Goal: Use online tool/utility: Utilize a website feature to perform a specific function

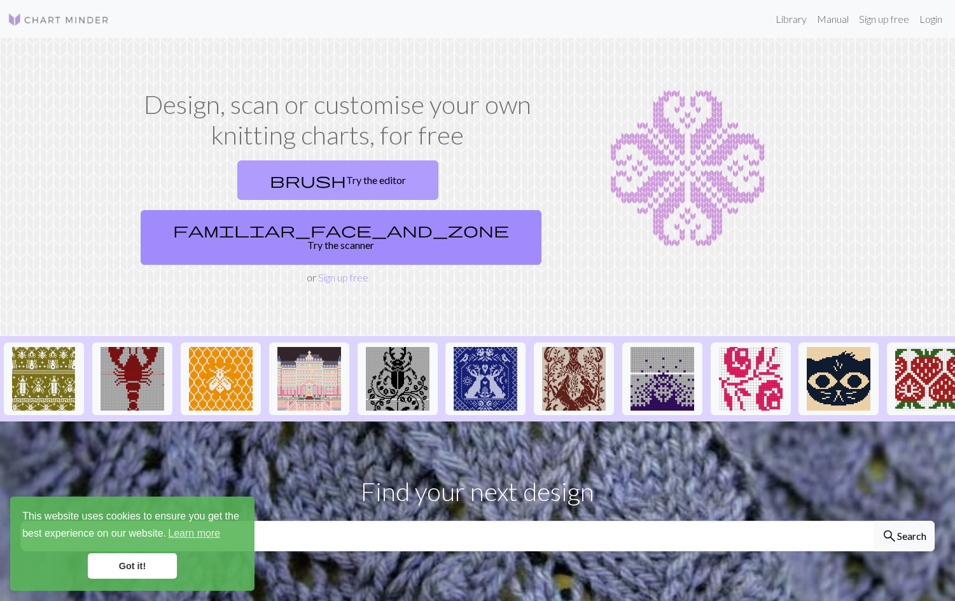
click at [256, 176] on link "brush Try the editor" at bounding box center [337, 179] width 201 height 39
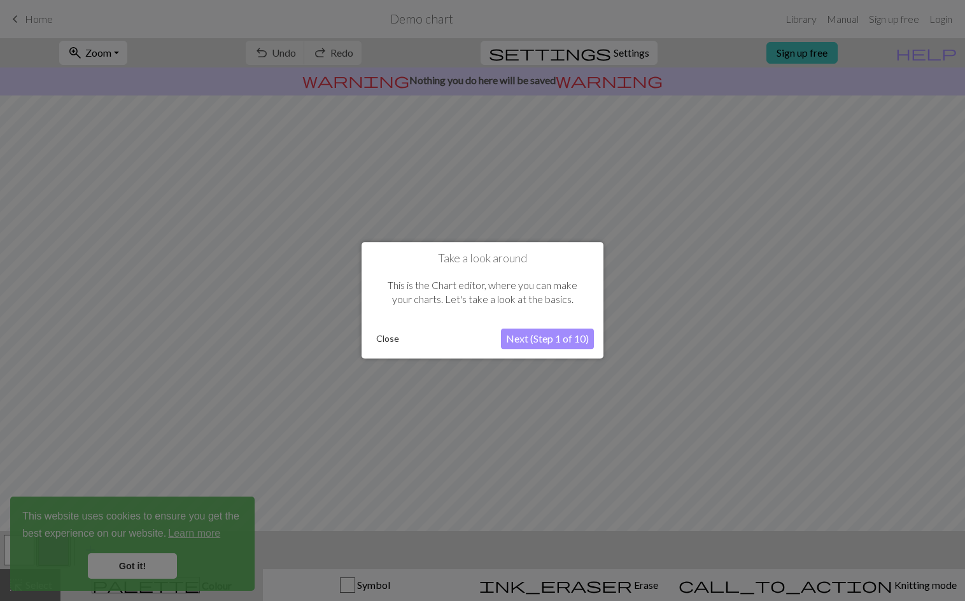
click at [391, 330] on button "Close" at bounding box center [387, 339] width 33 height 19
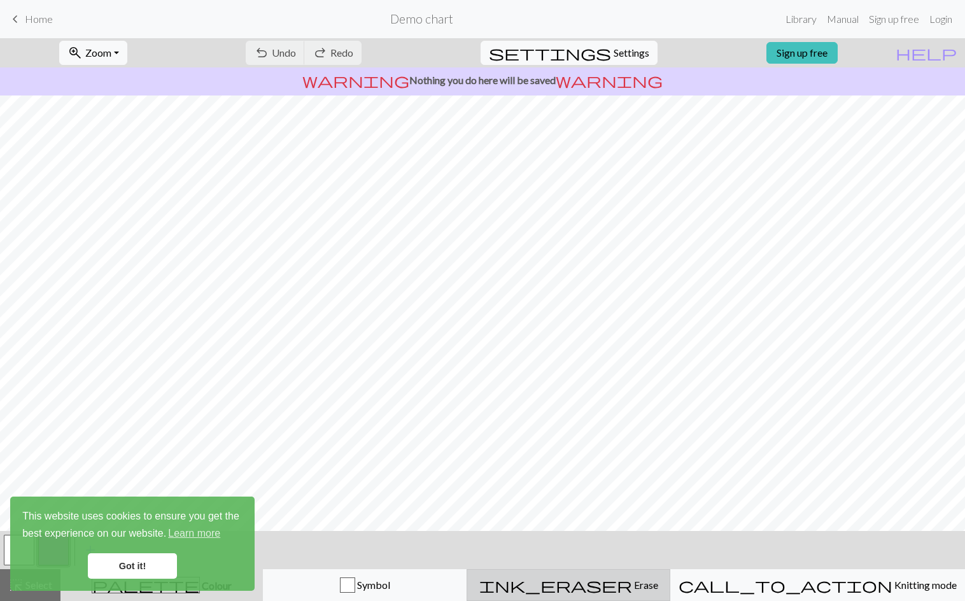
click at [652, 584] on div "ink_eraser Erase Erase" at bounding box center [568, 584] width 187 height 15
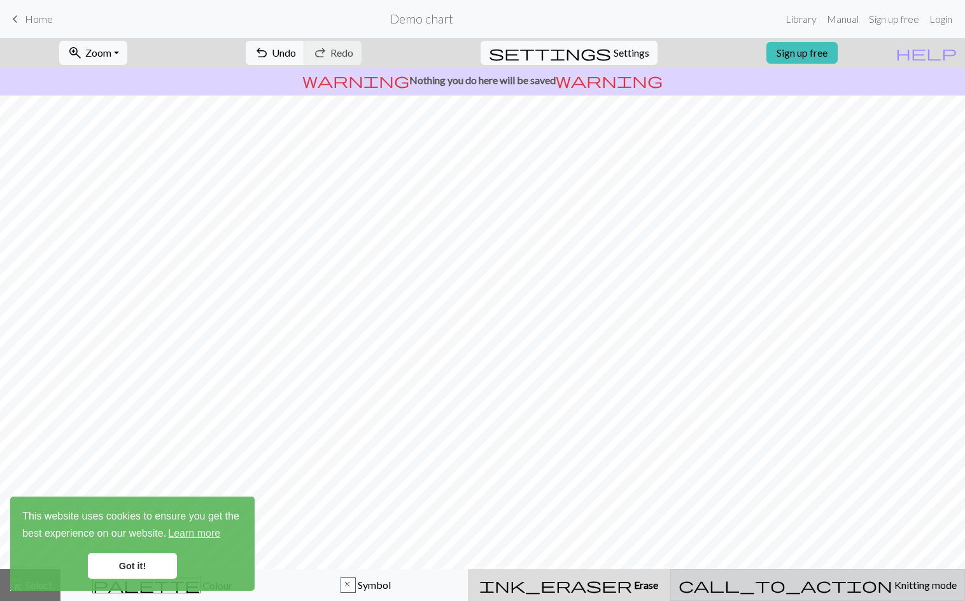
click at [803, 586] on div "call_to_action Knitting mode Knitting mode" at bounding box center [817, 584] width 278 height 15
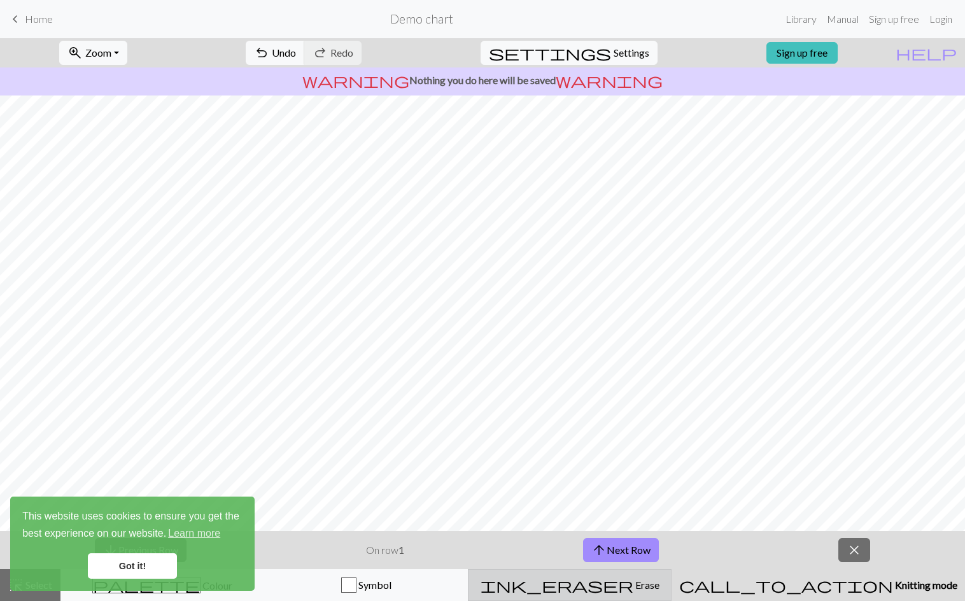
click at [663, 590] on div "ink_eraser Erase Erase" at bounding box center [569, 584] width 187 height 15
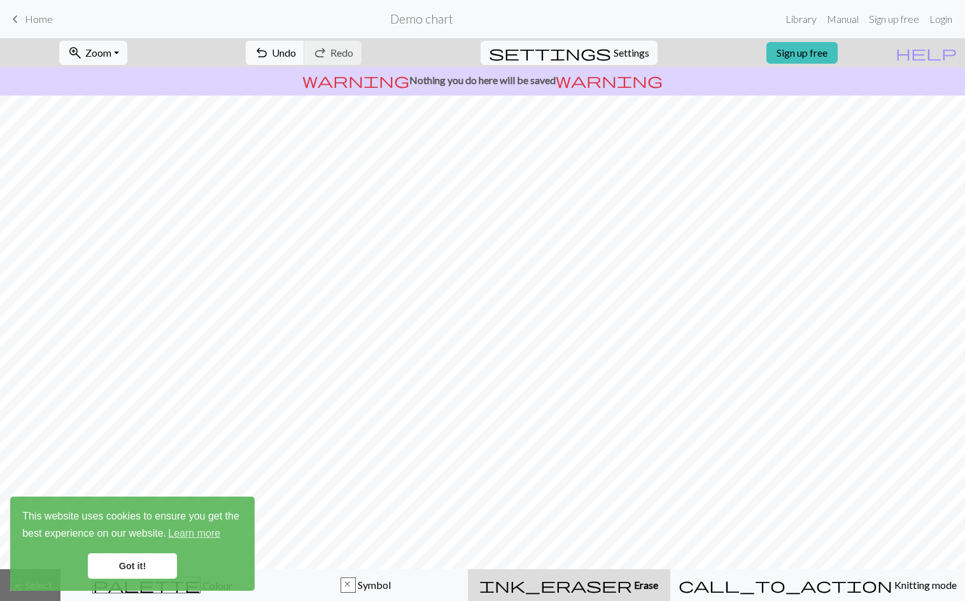
click at [164, 565] on link "Got it!" at bounding box center [132, 565] width 89 height 25
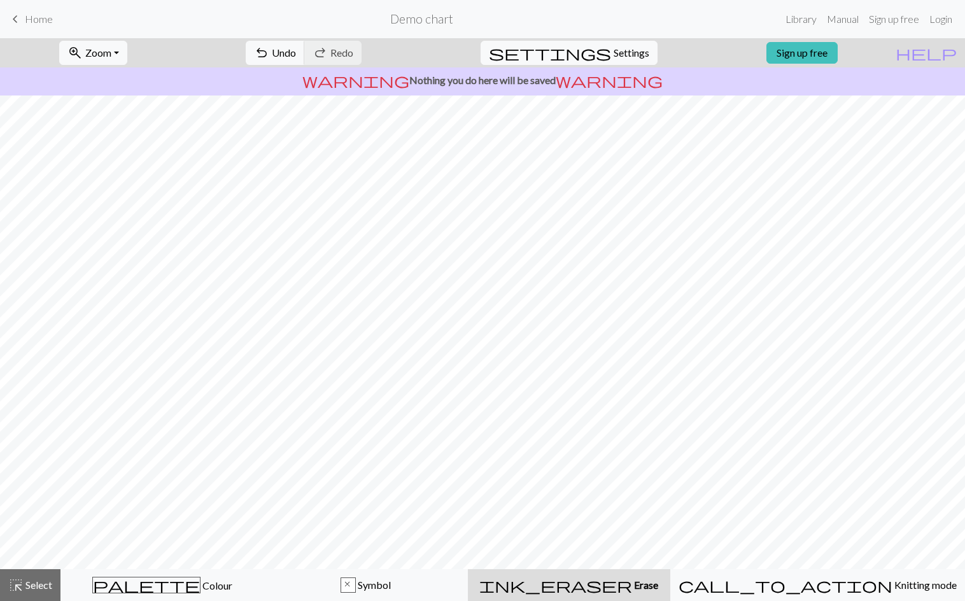
click at [183, 582] on div "This website uses cookies to ensure you get the best experience on our website.…" at bounding box center [132, 543] width 244 height 94
click at [200, 584] on span "Colour" at bounding box center [216, 585] width 32 height 12
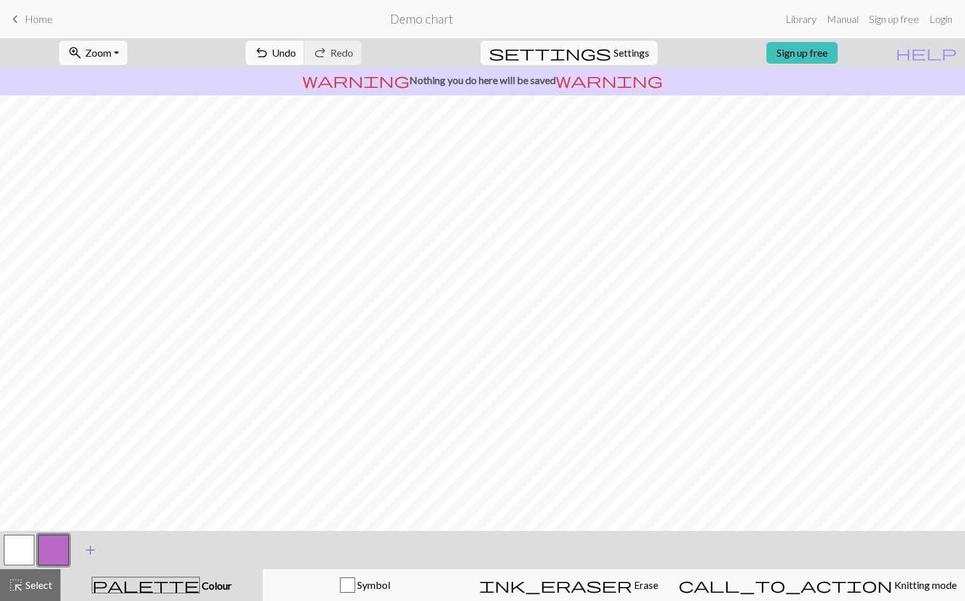
click at [88, 550] on span "add" at bounding box center [90, 550] width 15 height 18
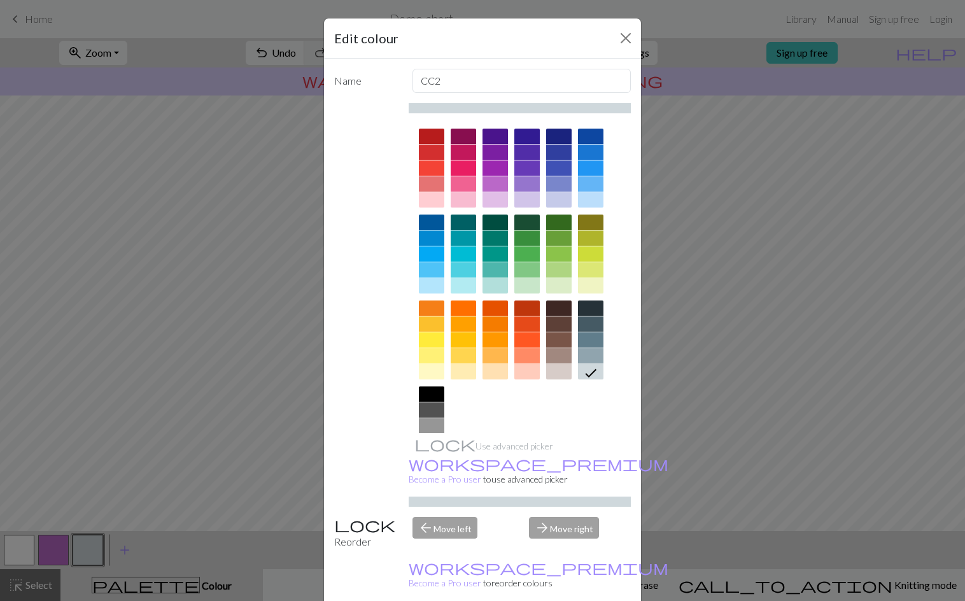
click at [465, 167] on div at bounding box center [463, 167] width 25 height 15
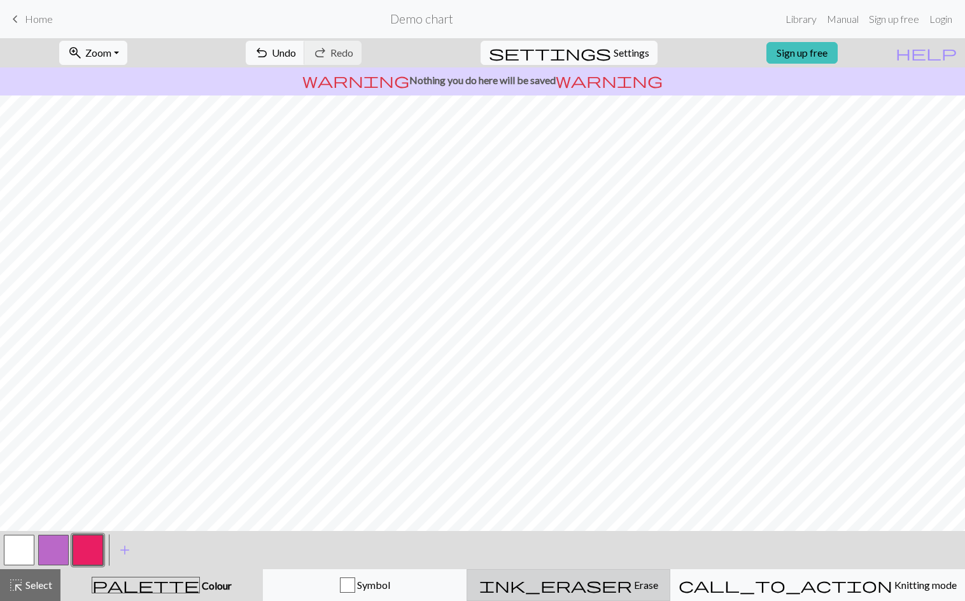
click at [645, 578] on span "Erase" at bounding box center [645, 584] width 26 height 12
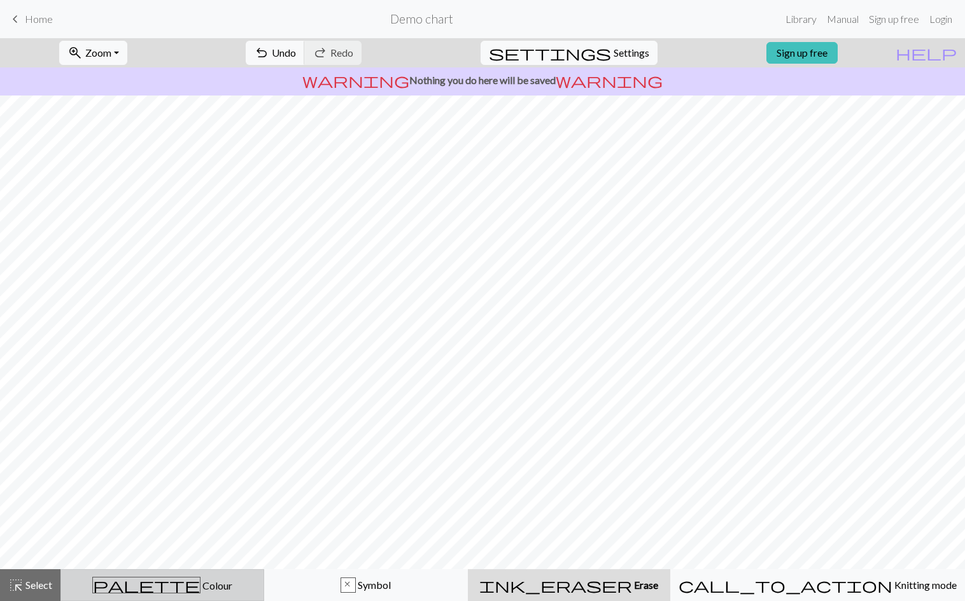
click at [216, 582] on div "palette Colour Colour" at bounding box center [162, 585] width 187 height 17
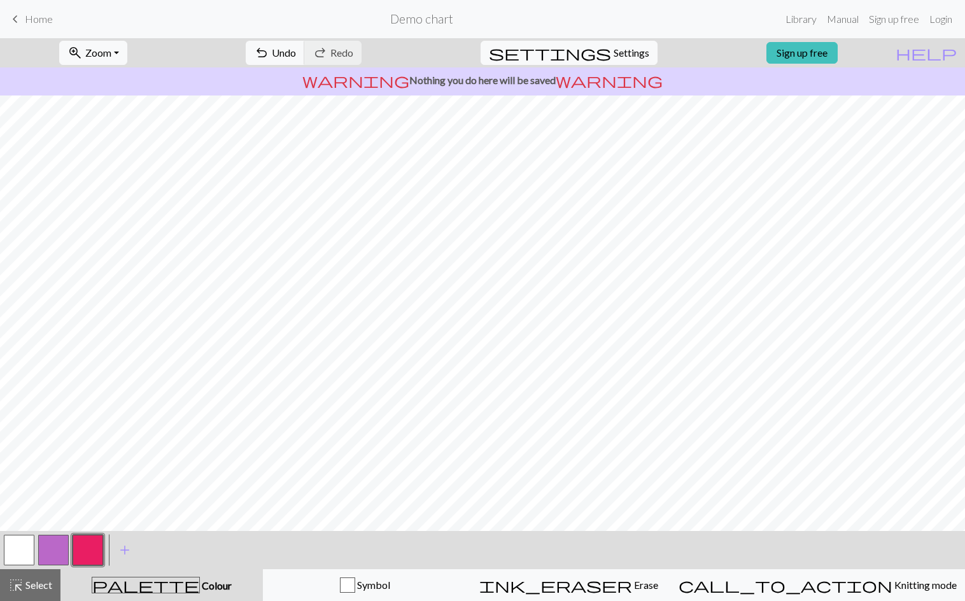
click at [97, 550] on button "button" at bounding box center [88, 550] width 31 height 31
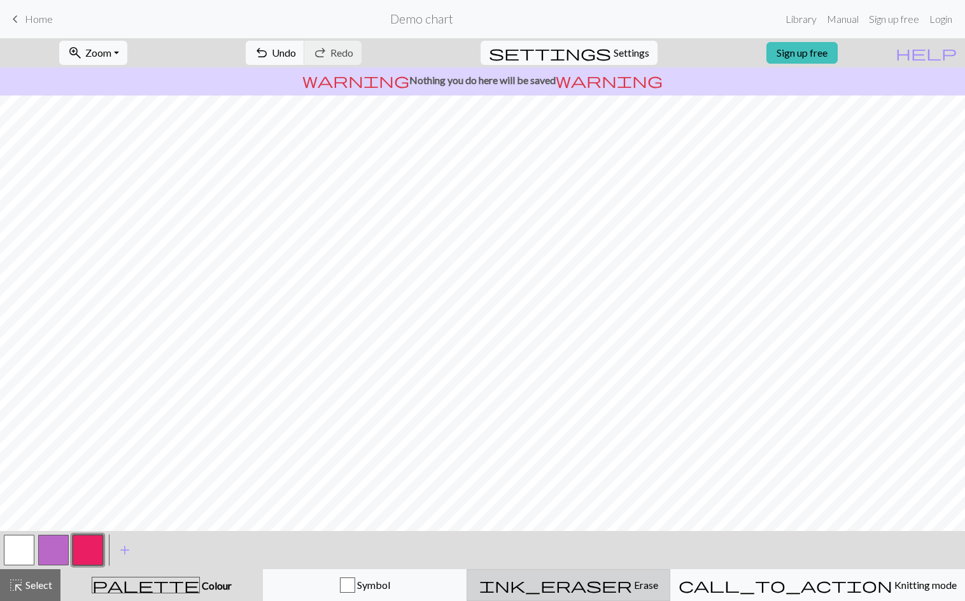
click at [635, 575] on button "ink_eraser Erase Erase" at bounding box center [568, 585] width 204 height 32
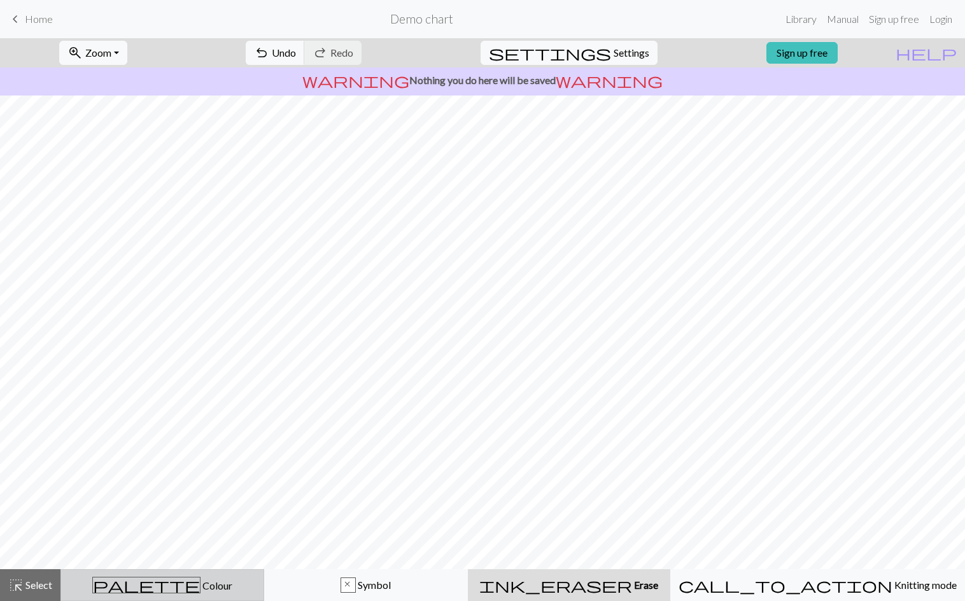
click at [200, 591] on span "Colour" at bounding box center [216, 585] width 32 height 12
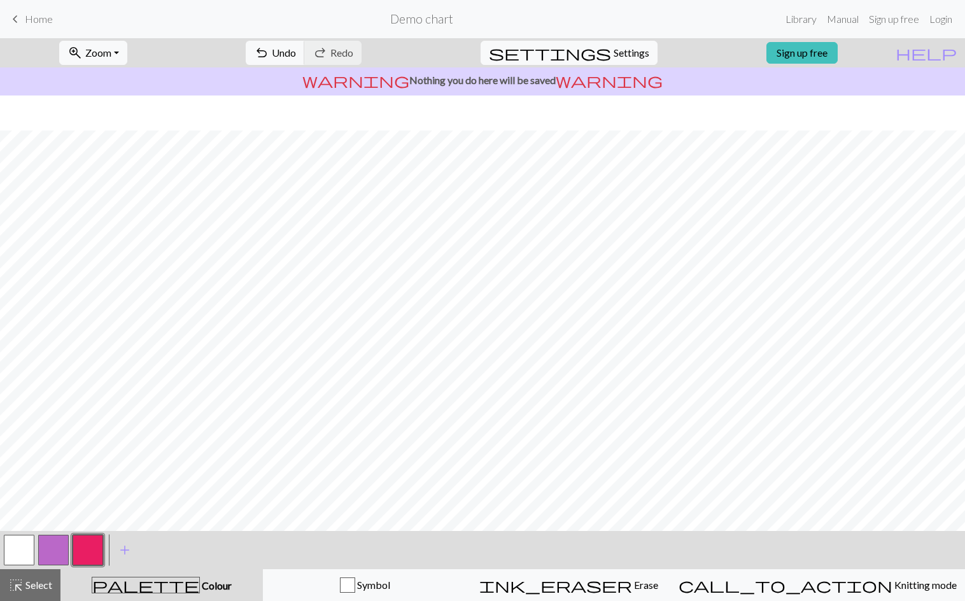
scroll to position [39, 0]
